Goal: Transaction & Acquisition: Subscribe to service/newsletter

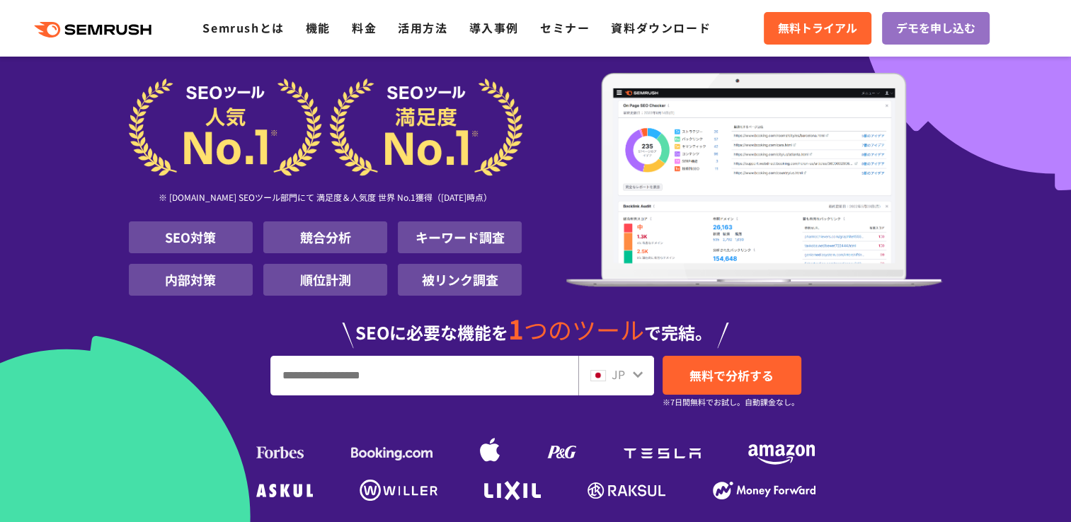
scroll to position [207, 0]
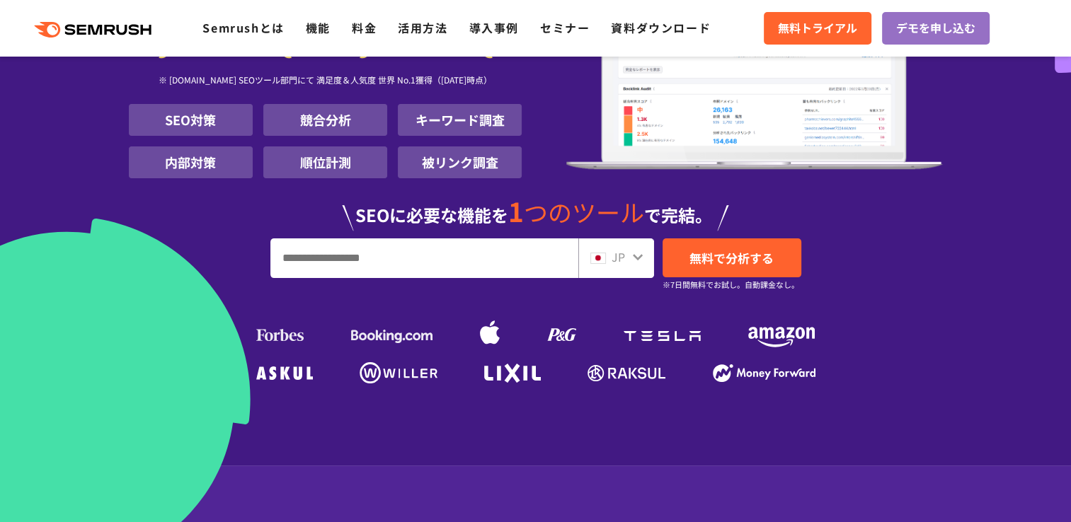
click at [367, 261] on input "URL、キーワードを入力してください" at bounding box center [424, 258] width 306 height 38
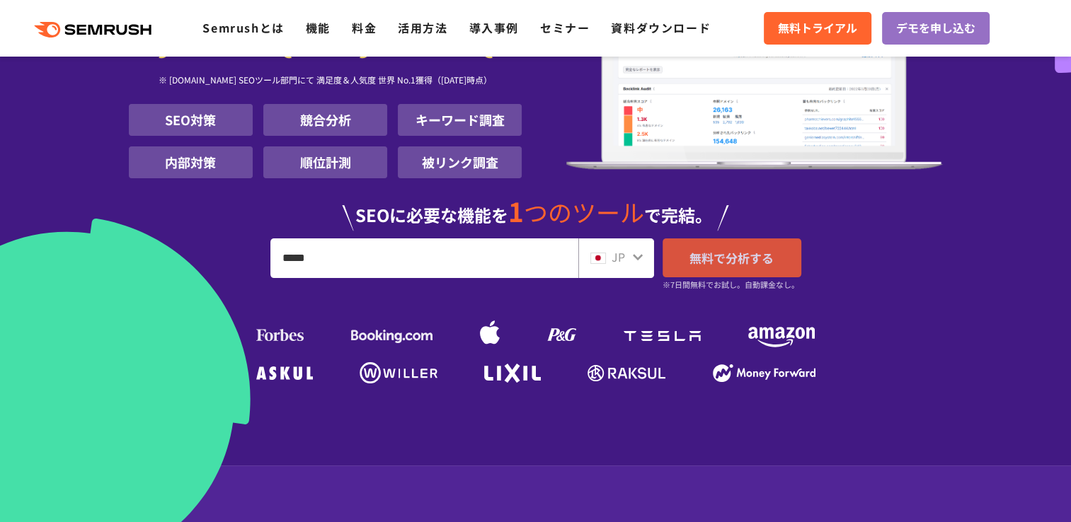
type input "*****"
click at [722, 251] on span "無料で分析する" at bounding box center [731, 258] width 84 height 18
click at [442, 121] on li "キーワード調査" at bounding box center [460, 120] width 124 height 32
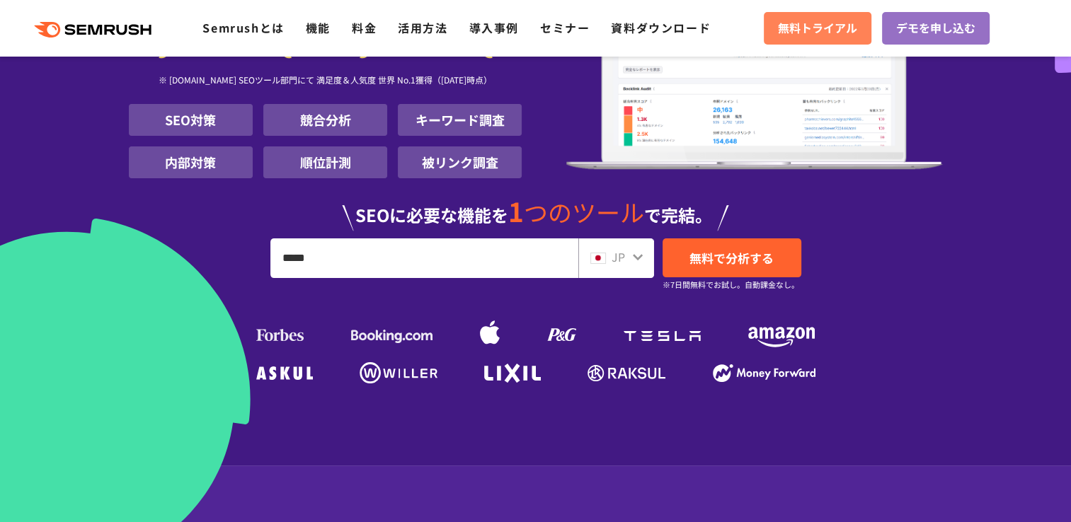
click at [820, 24] on span "無料トライアル" at bounding box center [817, 28] width 79 height 18
click at [638, 256] on icon at bounding box center [638, 258] width 10 height 6
click at [612, 258] on span "JP" at bounding box center [618, 256] width 13 height 17
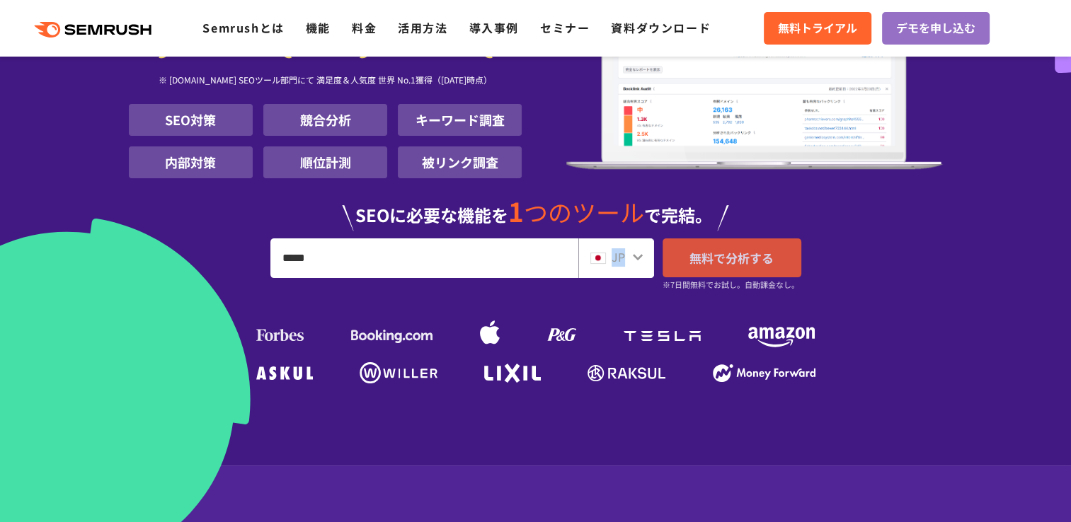
drag, startPoint x: 612, startPoint y: 258, endPoint x: 708, endPoint y: 250, distance: 97.3
click at [708, 250] on span "無料で分析する" at bounding box center [731, 258] width 84 height 18
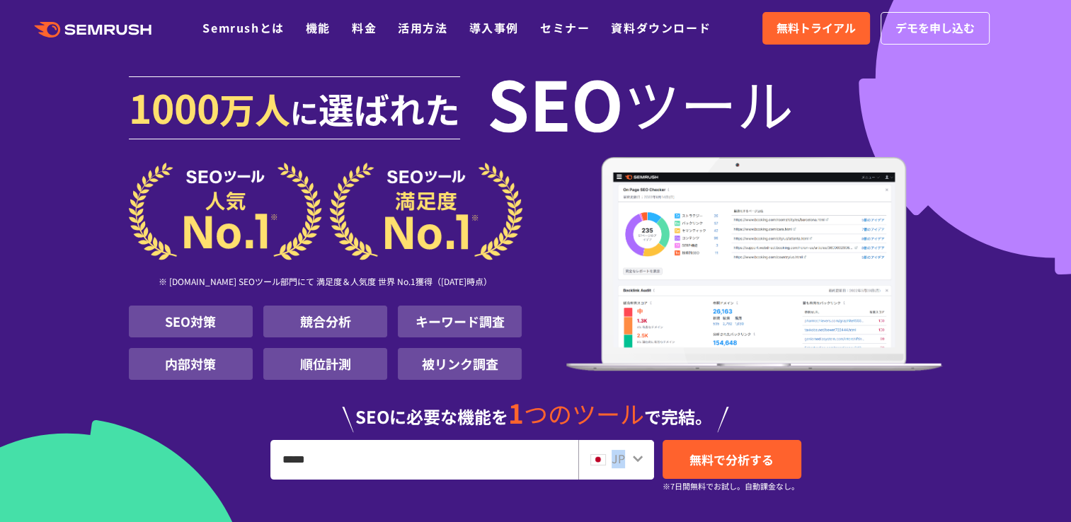
scroll to position [0, 0]
